Goal: Check status: Check status

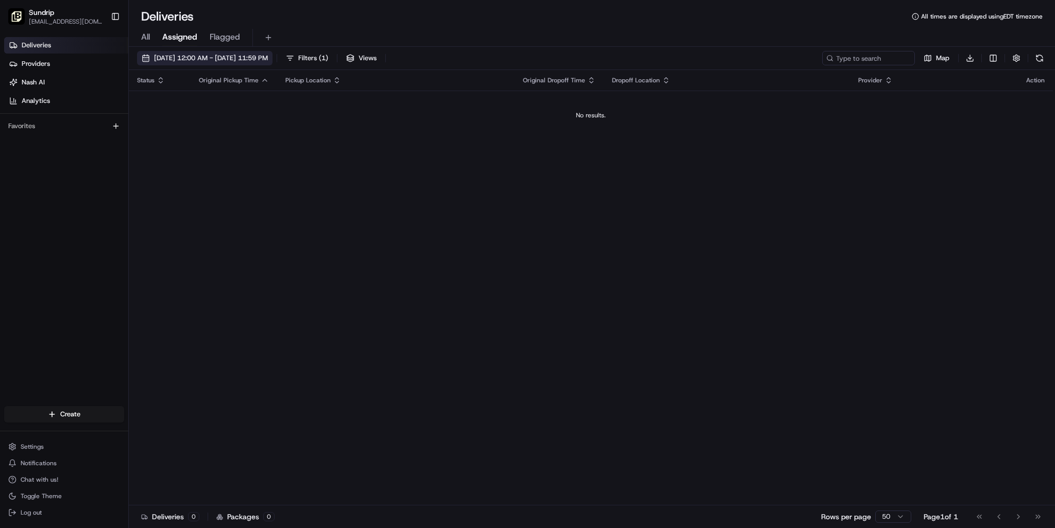
click at [268, 63] on span "[DATE] 12:00 AM - [DATE] 11:59 PM" at bounding box center [211, 58] width 114 height 9
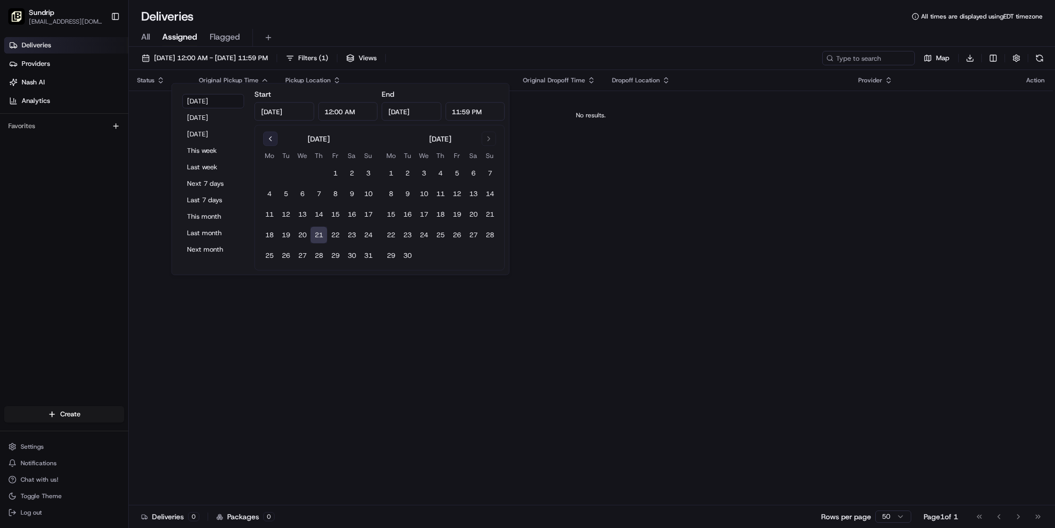
click at [278, 146] on button "Go to previous month" at bounding box center [270, 139] width 14 height 14
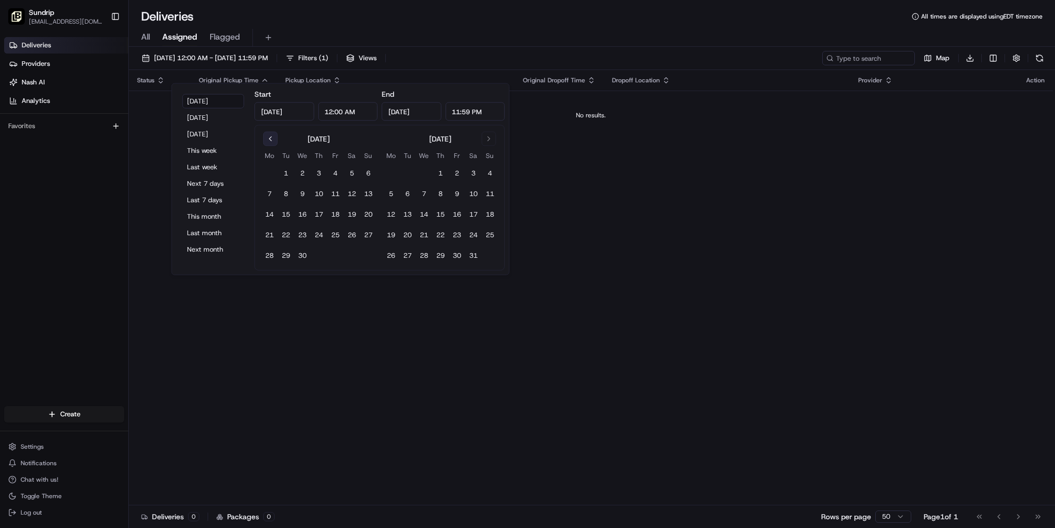
click at [278, 146] on button "Go to previous month" at bounding box center [270, 139] width 14 height 14
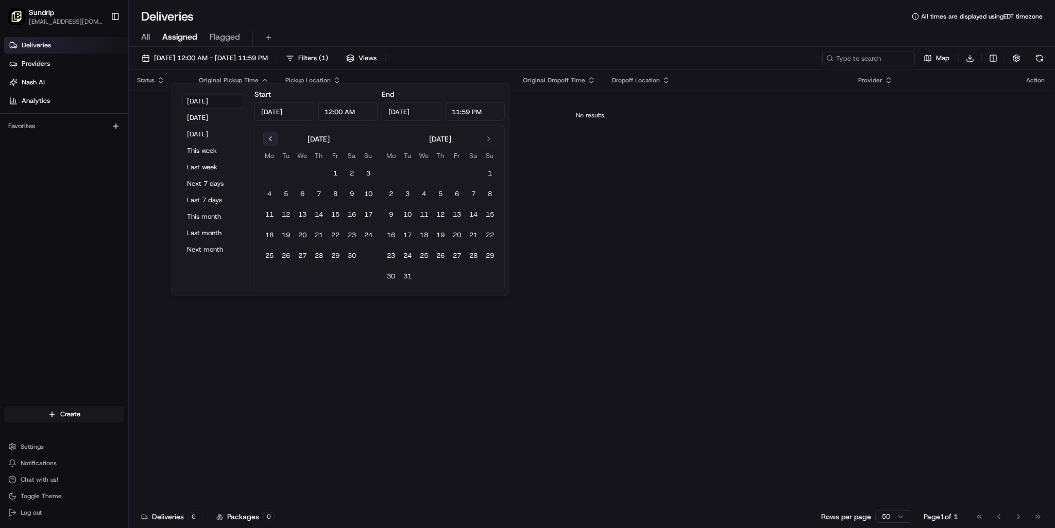
click at [278, 146] on button "Go to previous month" at bounding box center [270, 139] width 14 height 14
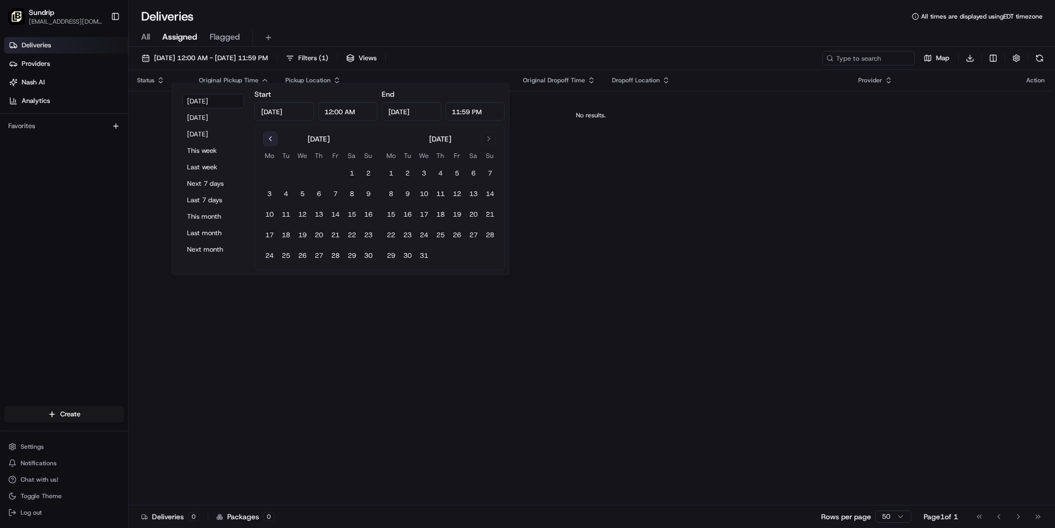
click at [278, 146] on button "Go to previous month" at bounding box center [270, 139] width 14 height 14
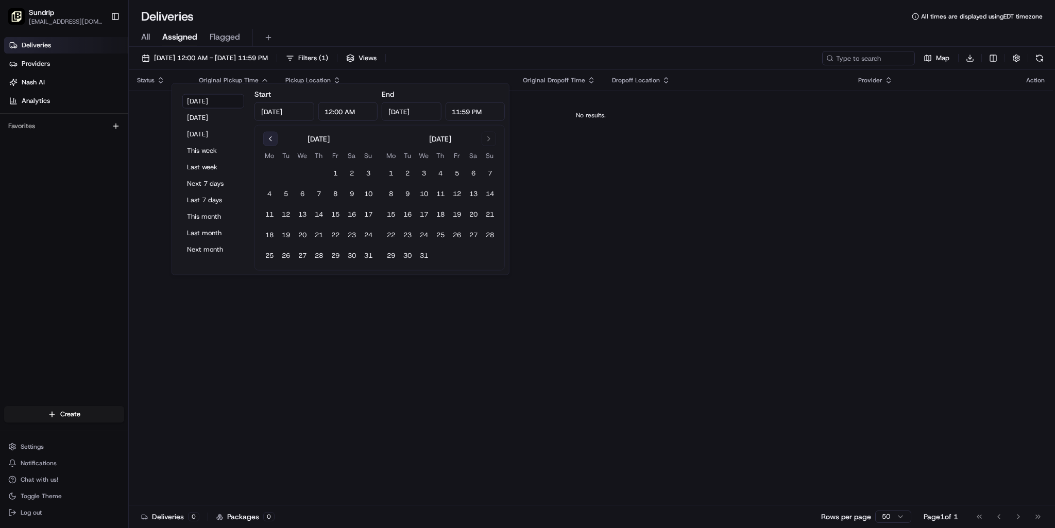
click at [278, 146] on button "Go to previous month" at bounding box center [270, 139] width 14 height 14
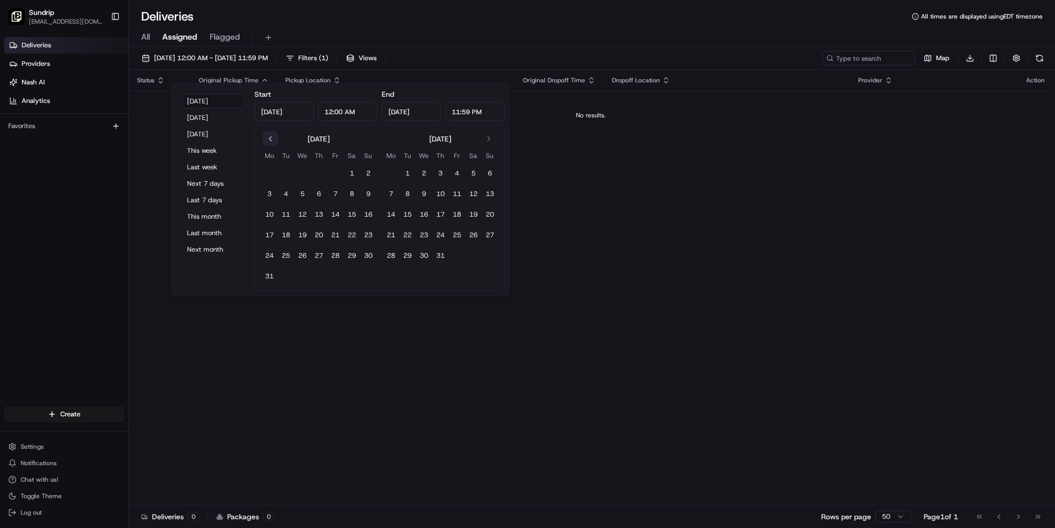
click at [278, 146] on button "Go to previous month" at bounding box center [270, 139] width 14 height 14
click at [498, 144] on div "[DATE]" at bounding box center [440, 138] width 115 height 12
click at [496, 146] on button "Go to next month" at bounding box center [488, 139] width 14 height 14
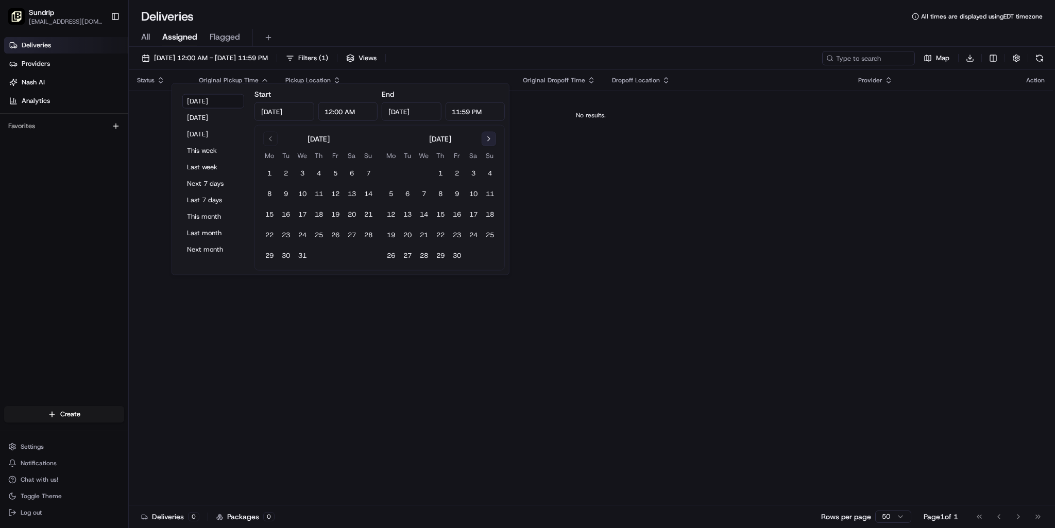
click at [496, 146] on button "Go to next month" at bounding box center [488, 139] width 14 height 14
click at [416, 182] on button "1" at bounding box center [407, 173] width 16 height 16
type input "[DATE]"
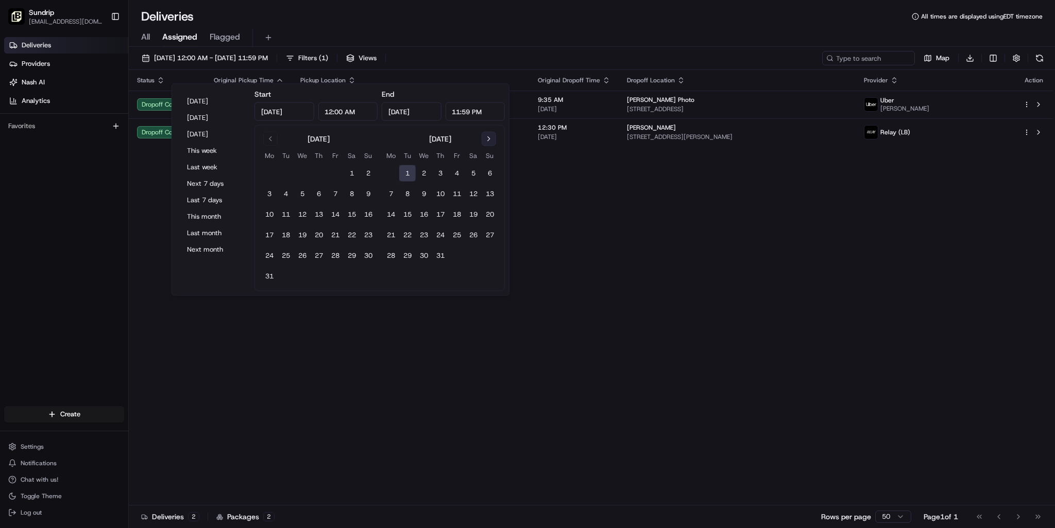
click at [496, 146] on button "Go to next month" at bounding box center [488, 139] width 14 height 14
click at [465, 182] on button "1" at bounding box center [456, 173] width 16 height 16
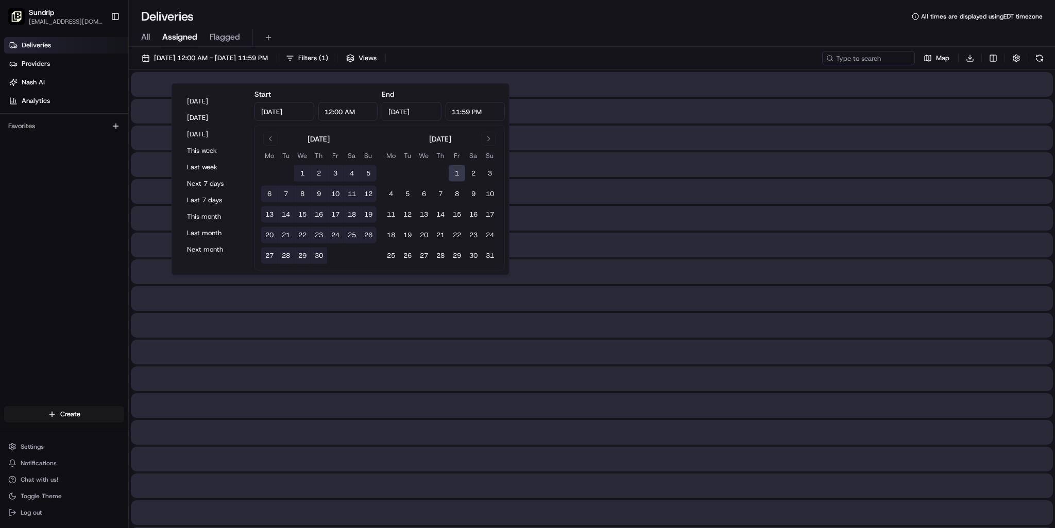
type input "[DATE]"
click at [633, 47] on div "All Assigned Flagged" at bounding box center [592, 38] width 926 height 18
